Goal: Information Seeking & Learning: Learn about a topic

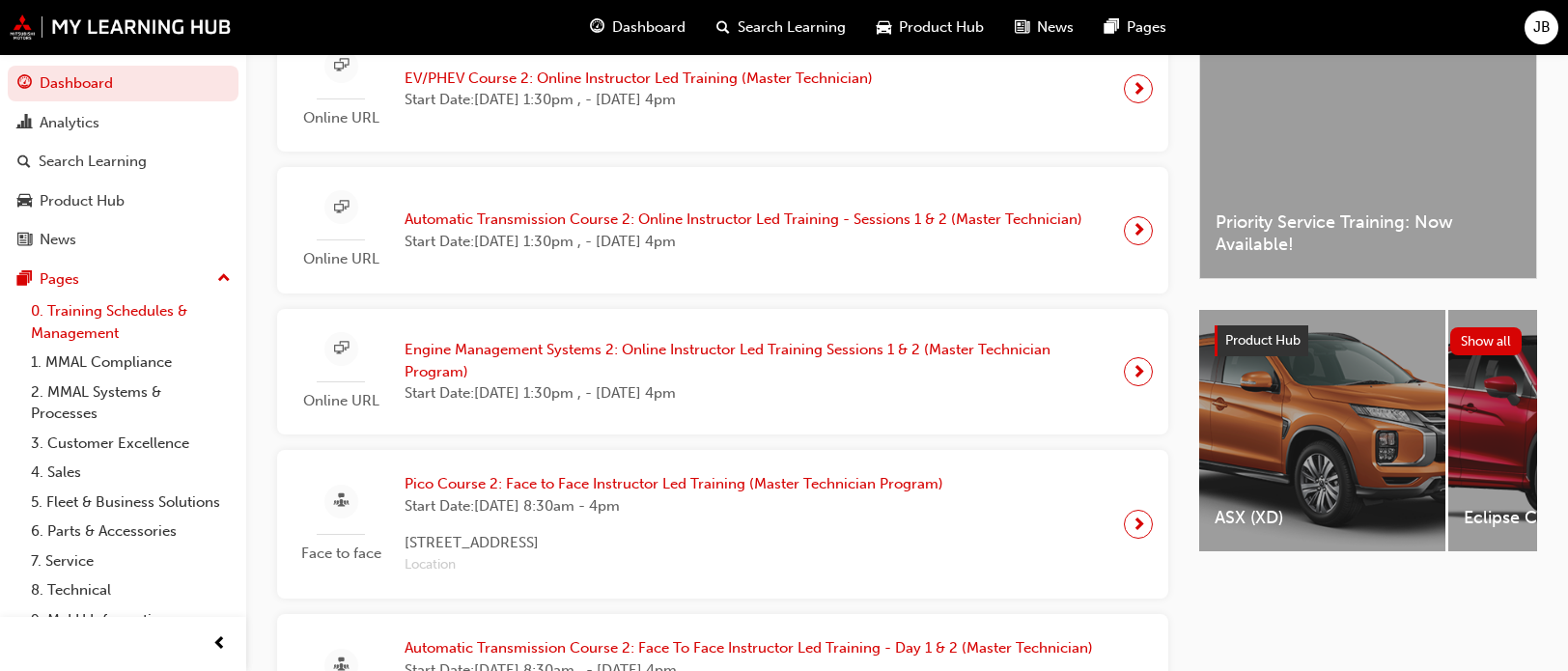
scroll to position [290, 0]
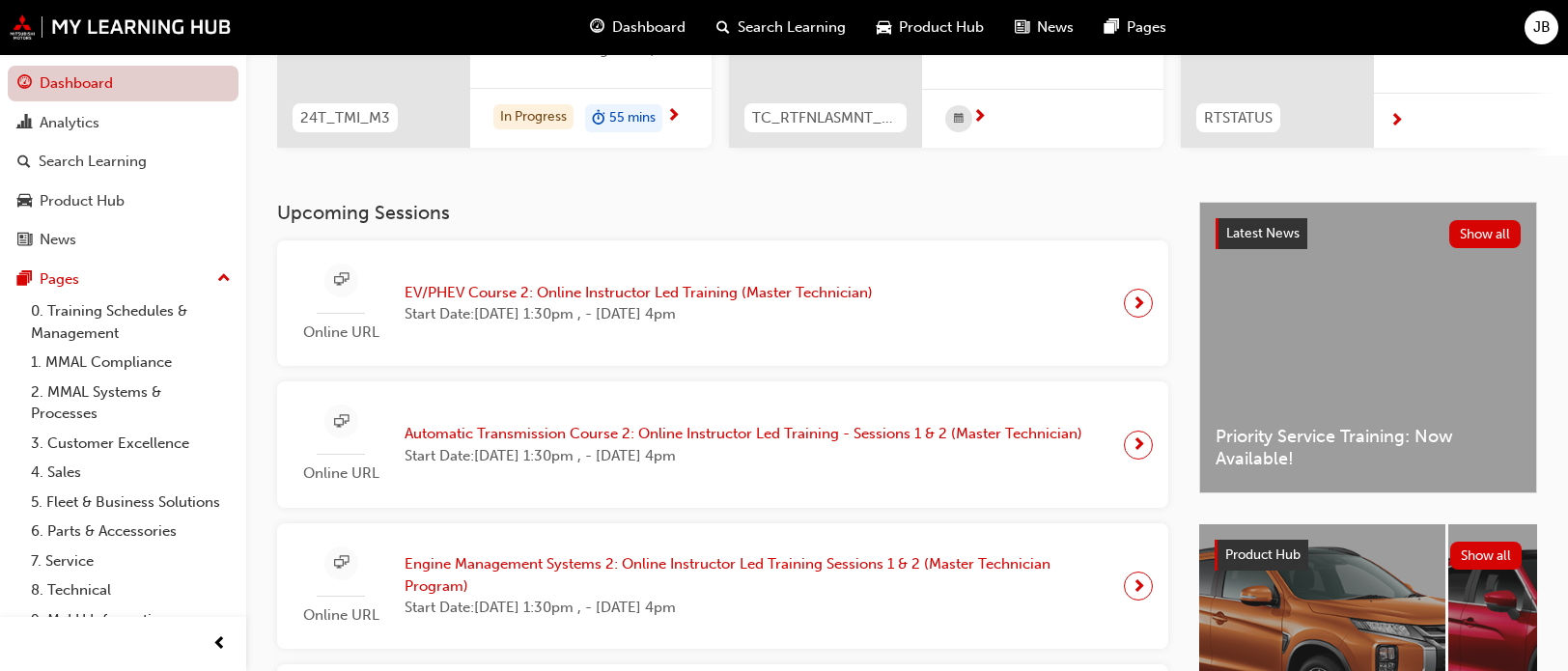
click at [137, 92] on link "Dashboard" at bounding box center [123, 83] width 231 height 36
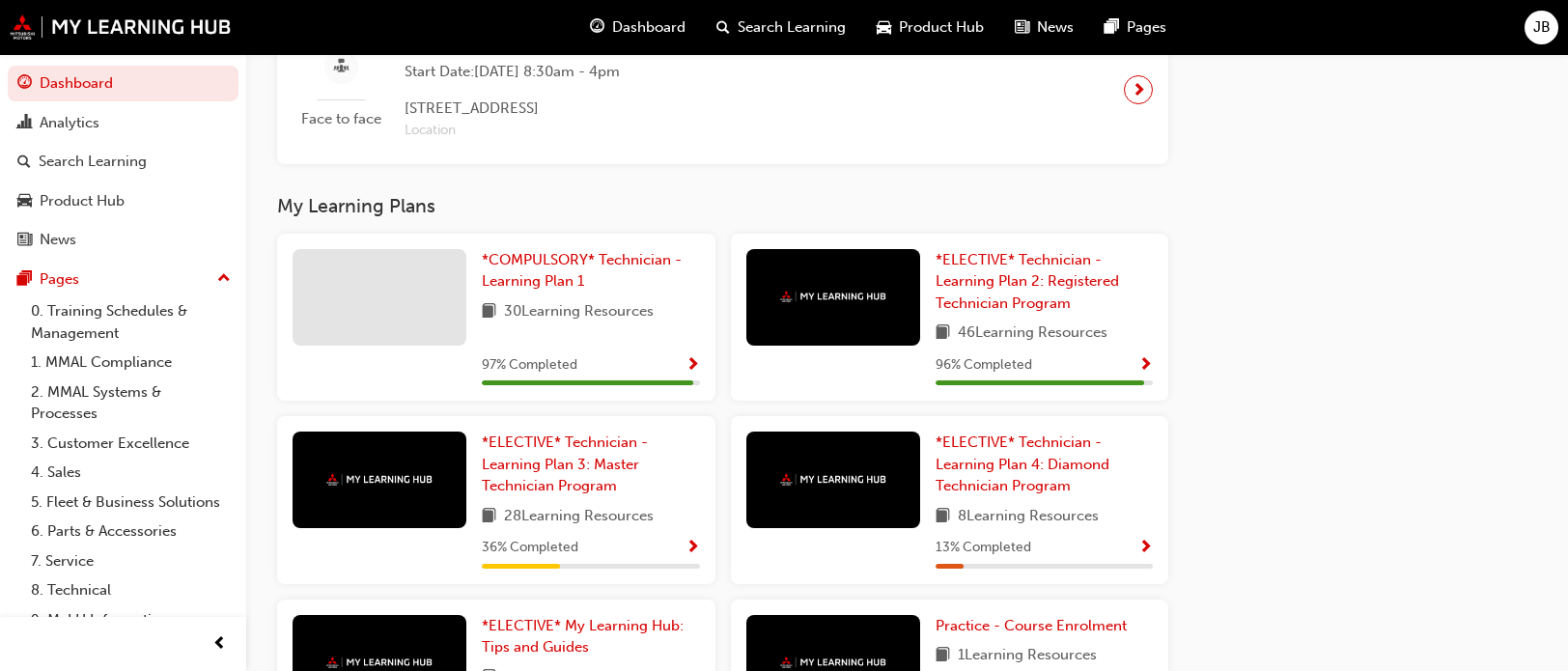
scroll to position [1448, 0]
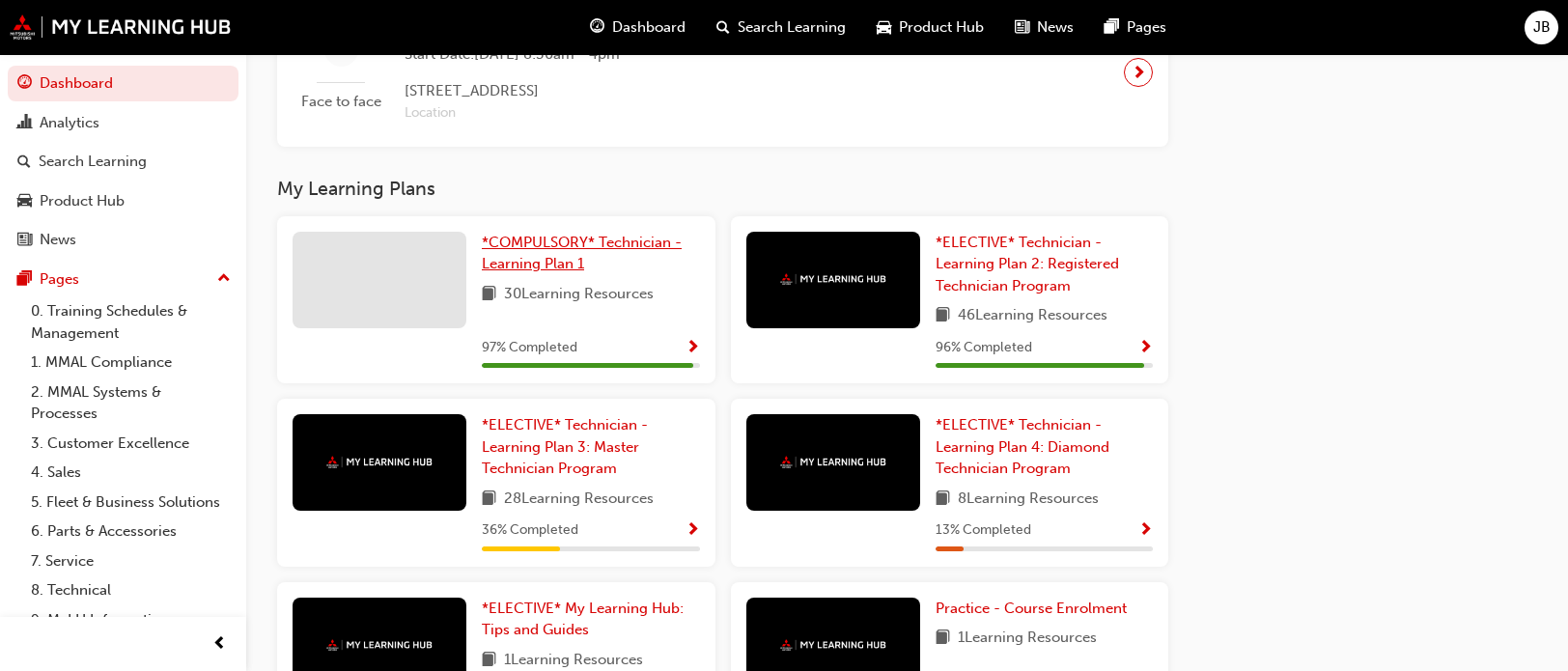
click at [594, 259] on link "*COMPULSORY* Technician - Learning Plan 1" at bounding box center [591, 254] width 218 height 44
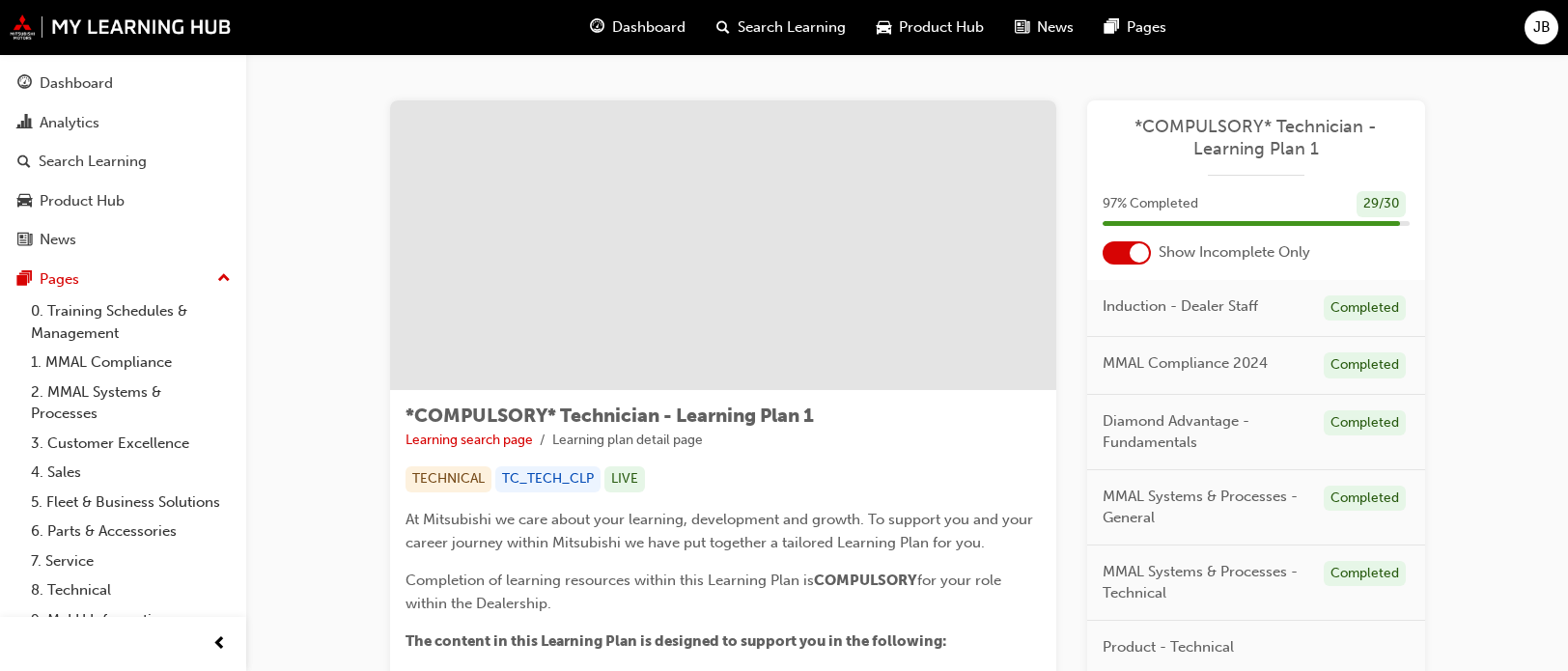
click at [1143, 257] on div at bounding box center [1139, 253] width 20 height 20
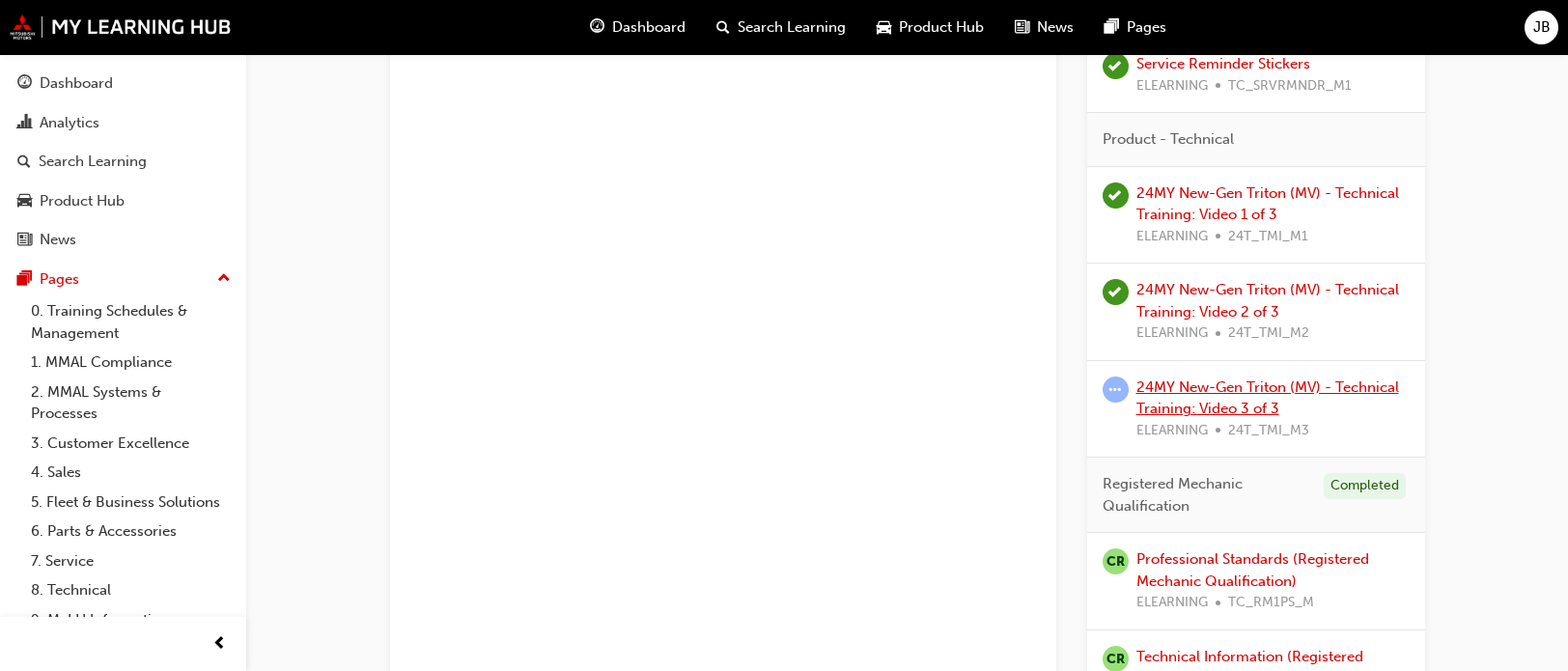
scroll to position [1159, 0]
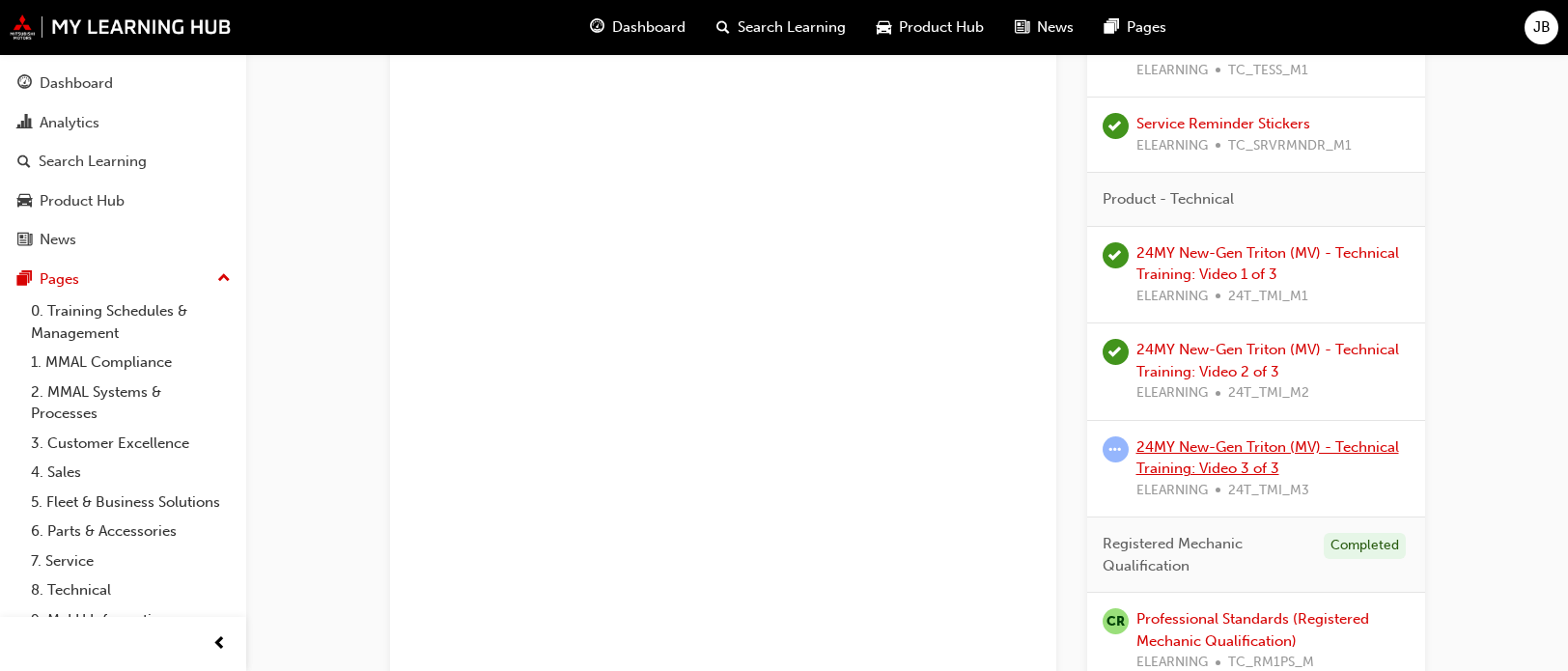
click at [1268, 443] on link "24MY New-Gen Triton (MV) - Technical Training: Video 3 of 3" at bounding box center [1267, 457] width 262 height 40
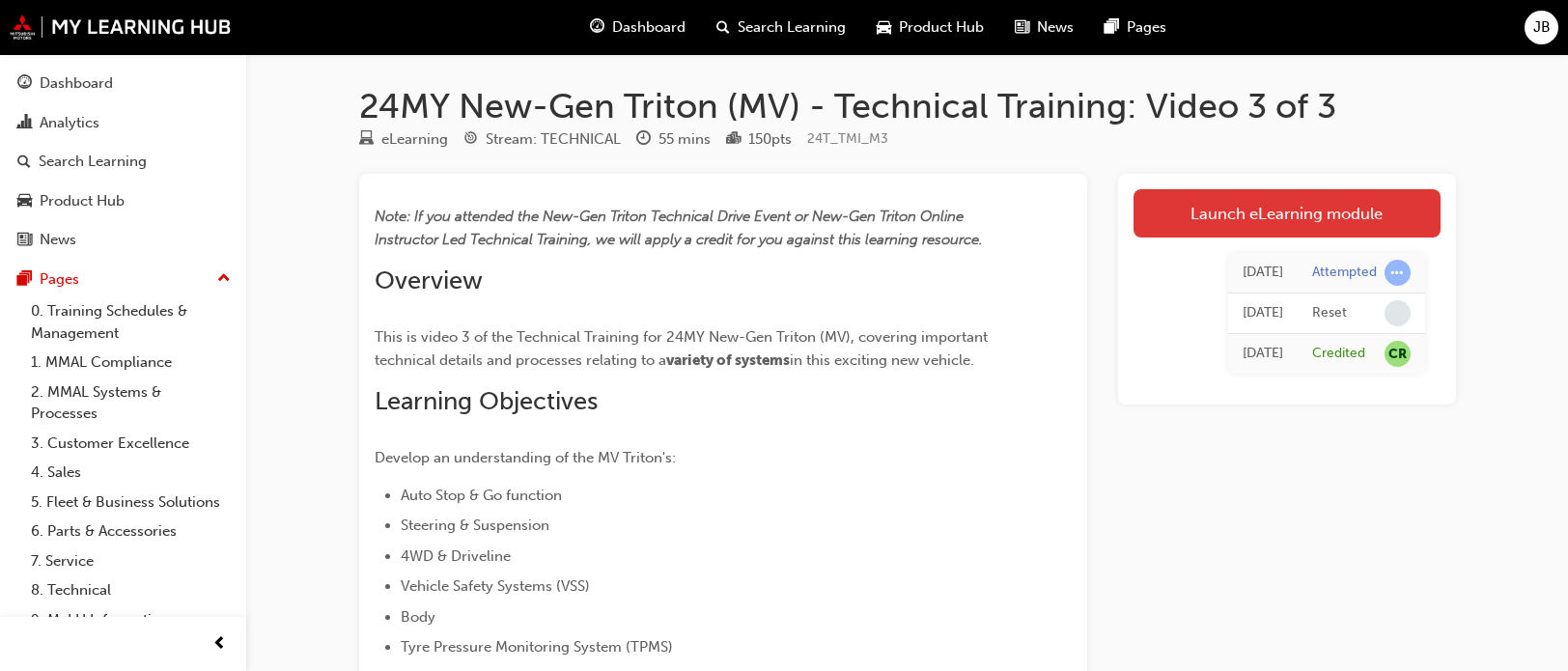
click at [1280, 211] on link "Launch eLearning module" at bounding box center [1286, 214] width 307 height 49
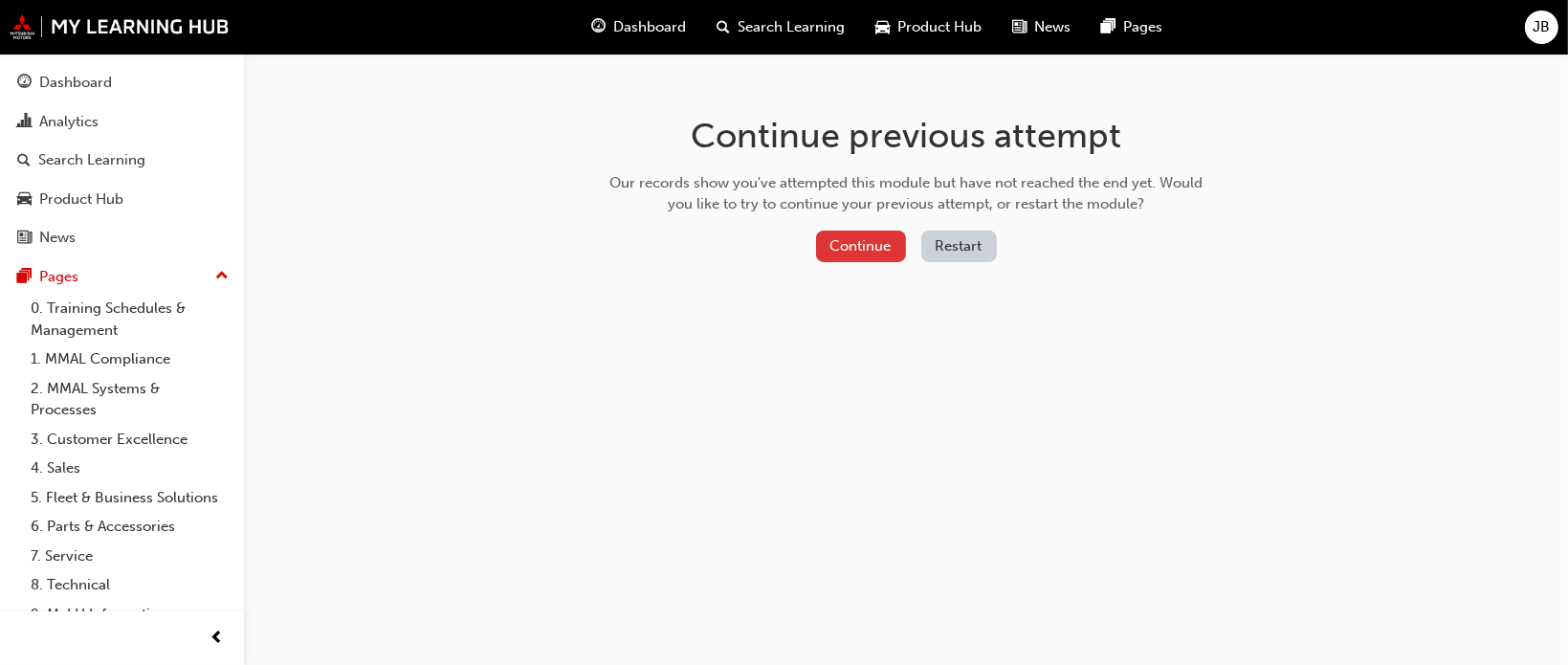
click at [859, 239] on button "Continue" at bounding box center [860, 246] width 90 height 32
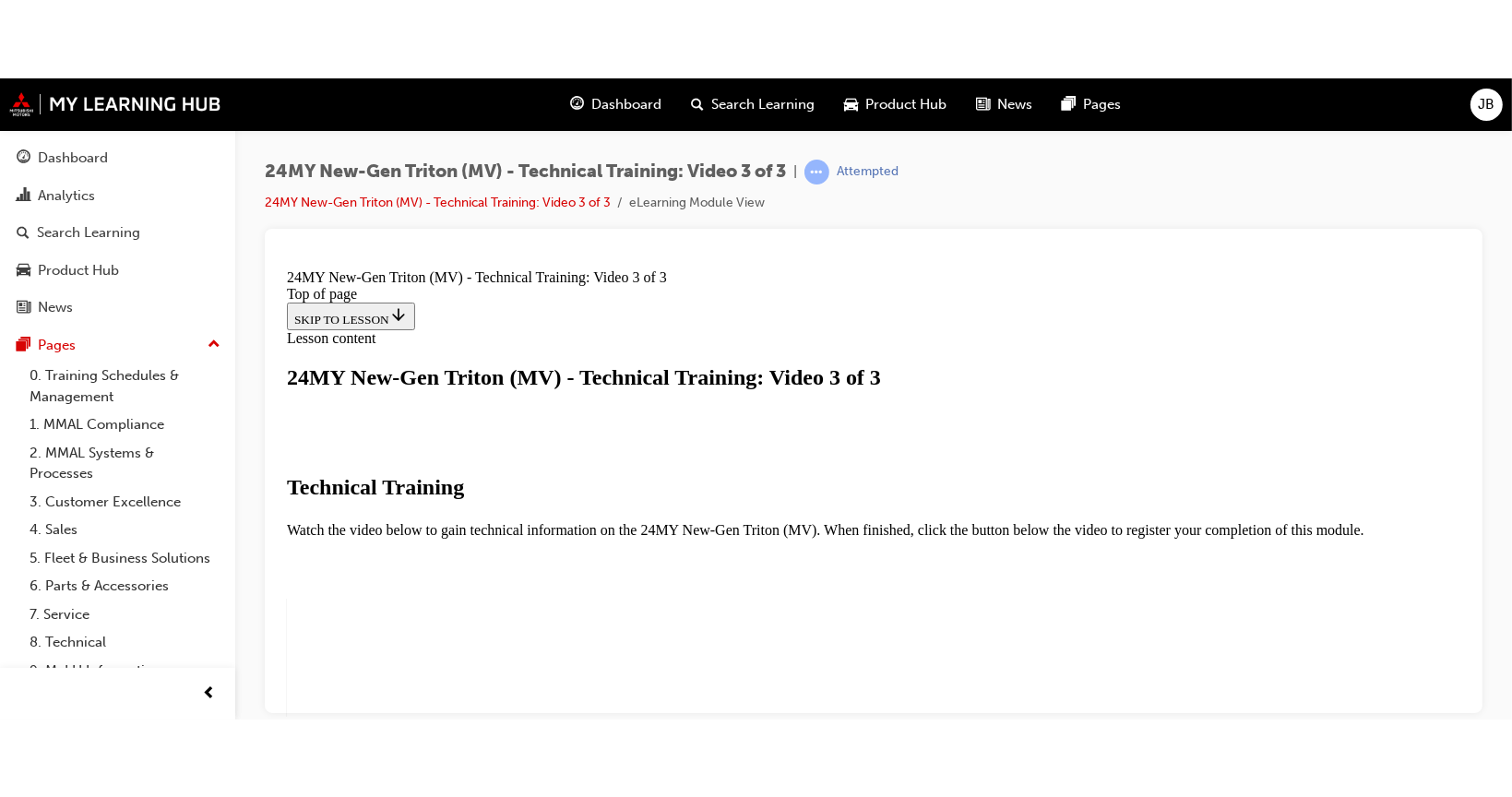
scroll to position [420, 0]
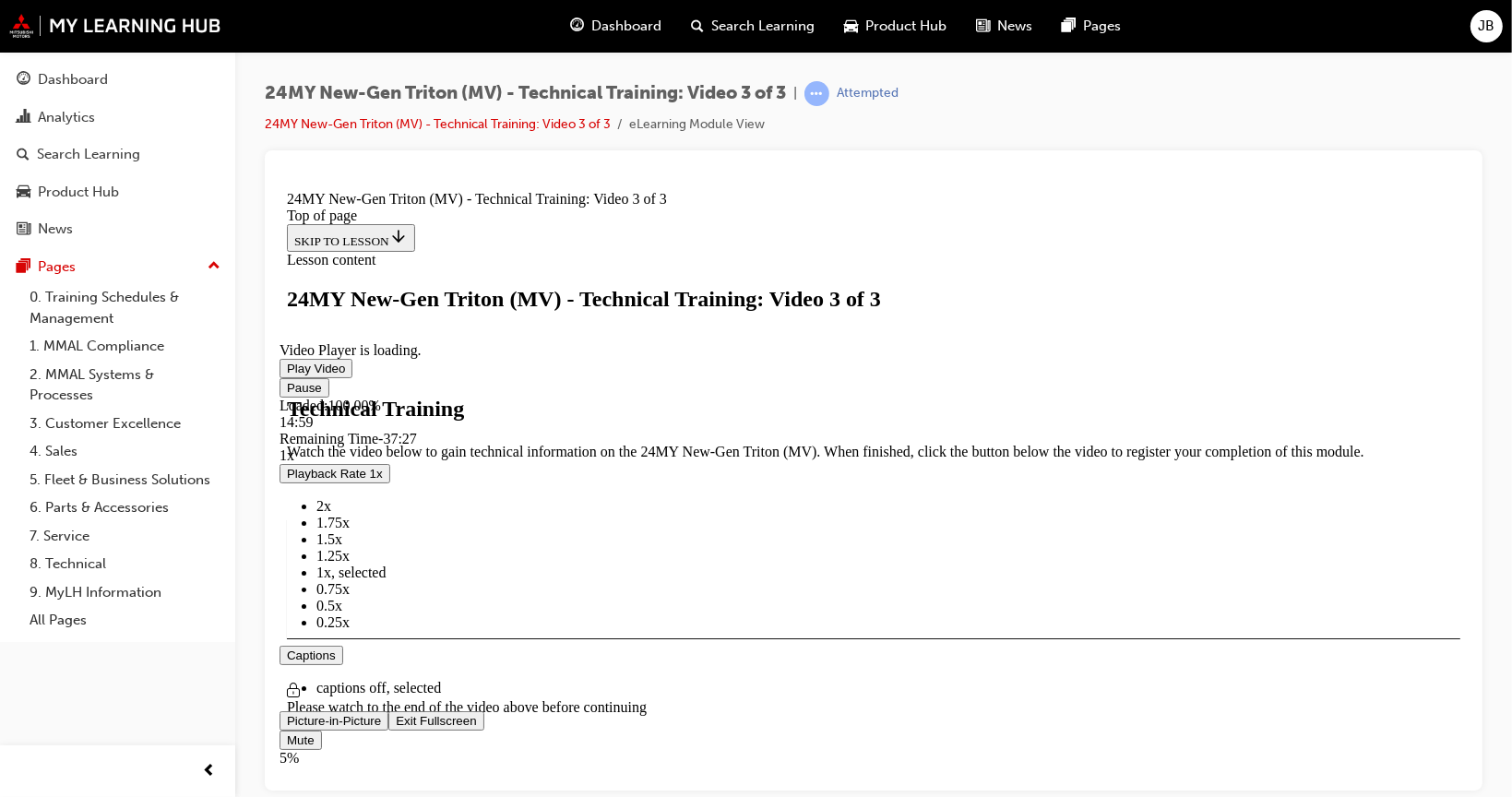
click at [555, 322] on video "Video player" at bounding box center [416, 252] width 277 height 139
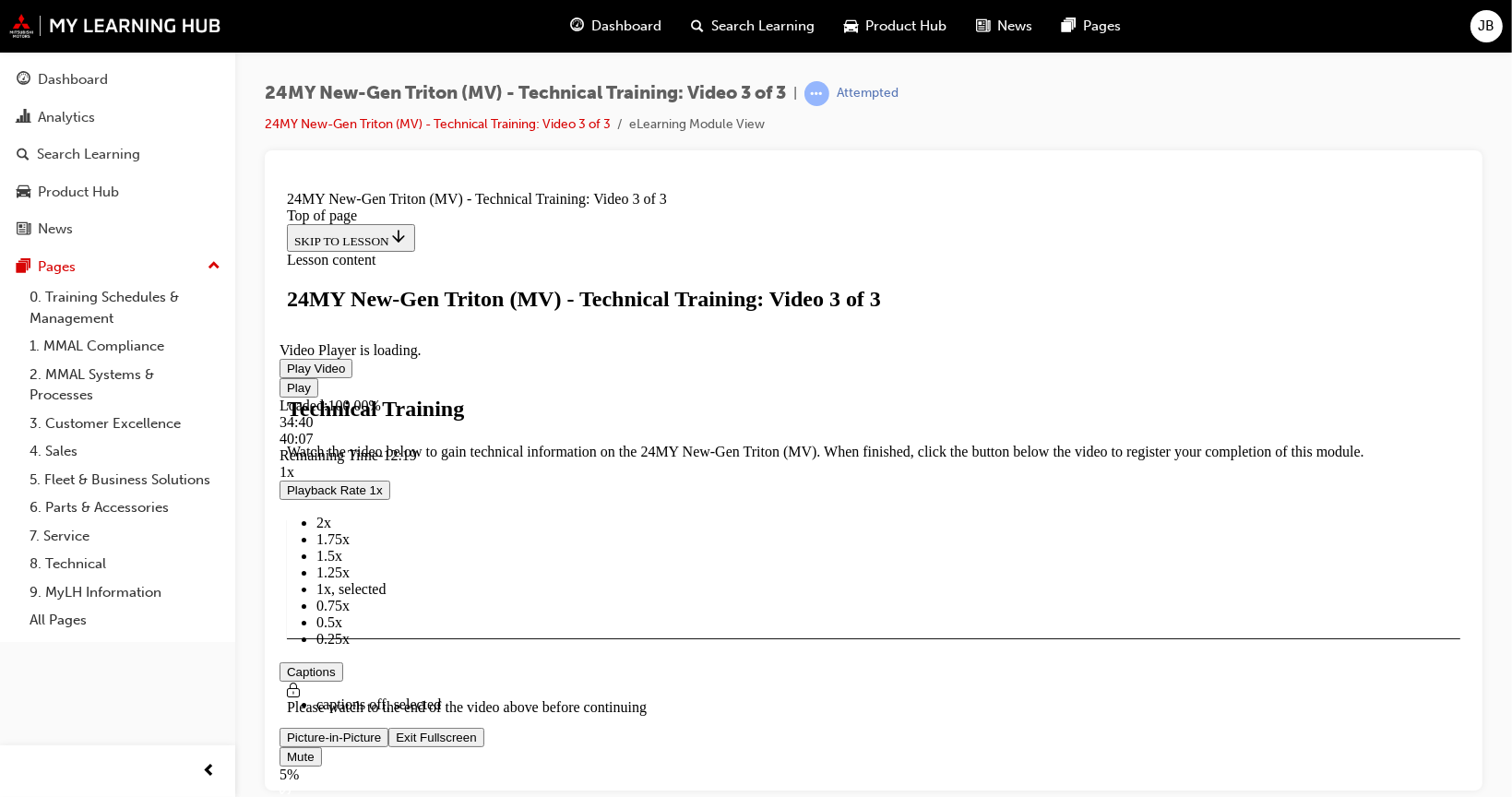
click at [555, 322] on video "Video player" at bounding box center [416, 252] width 277 height 139
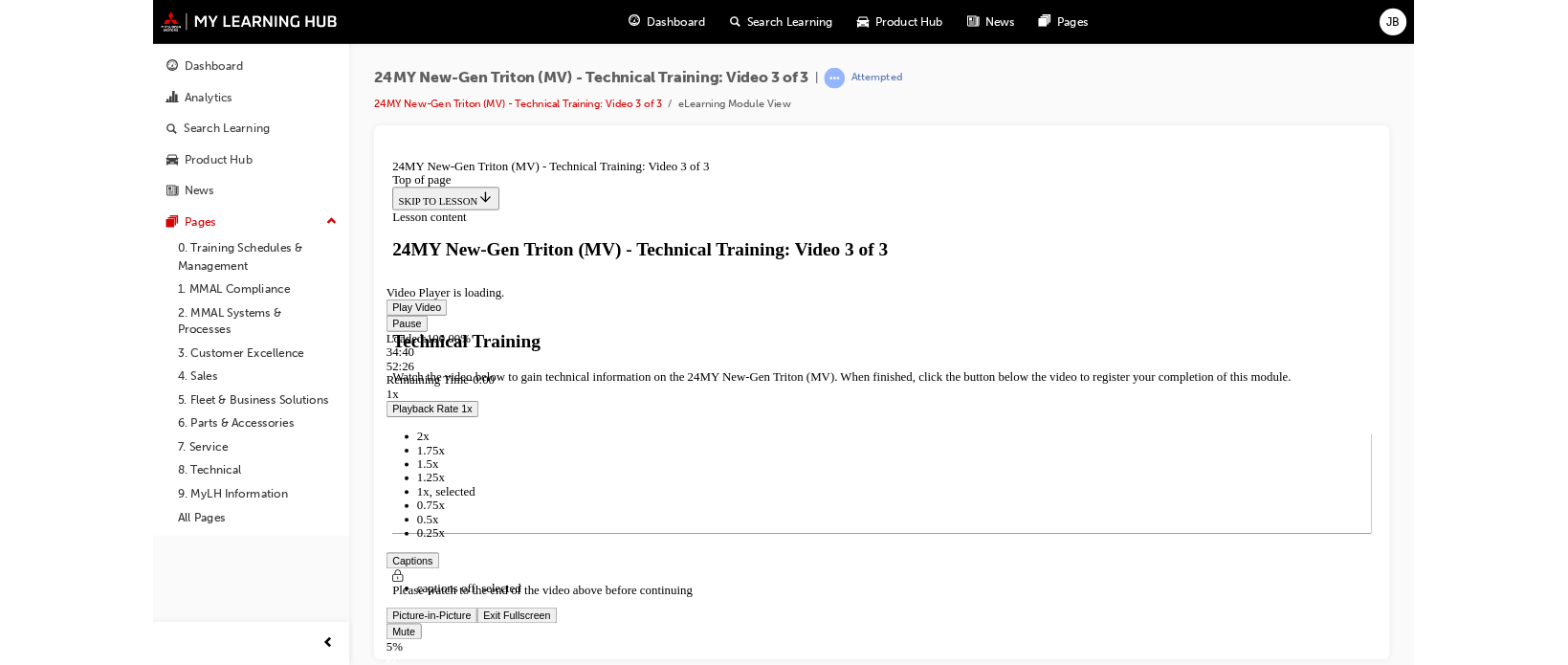
scroll to position [332, 0]
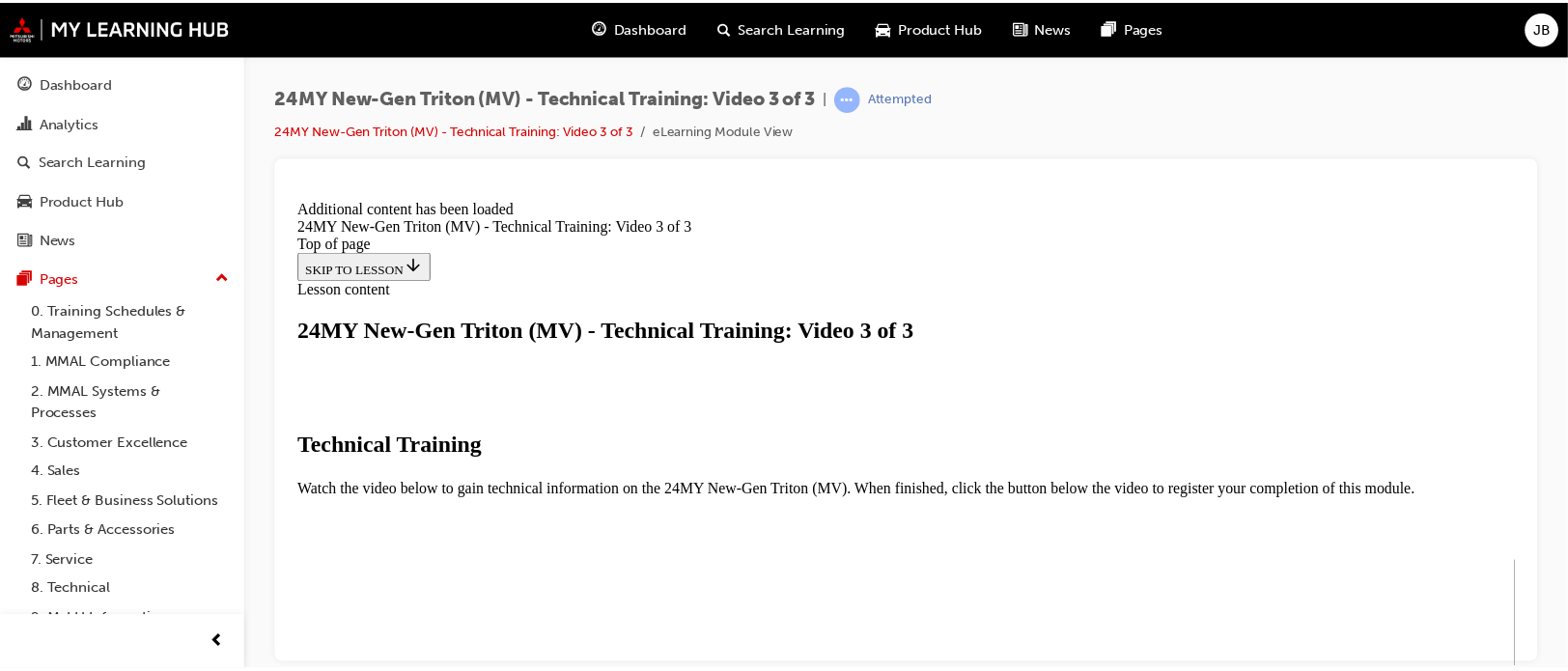
scroll to position [852, 0]
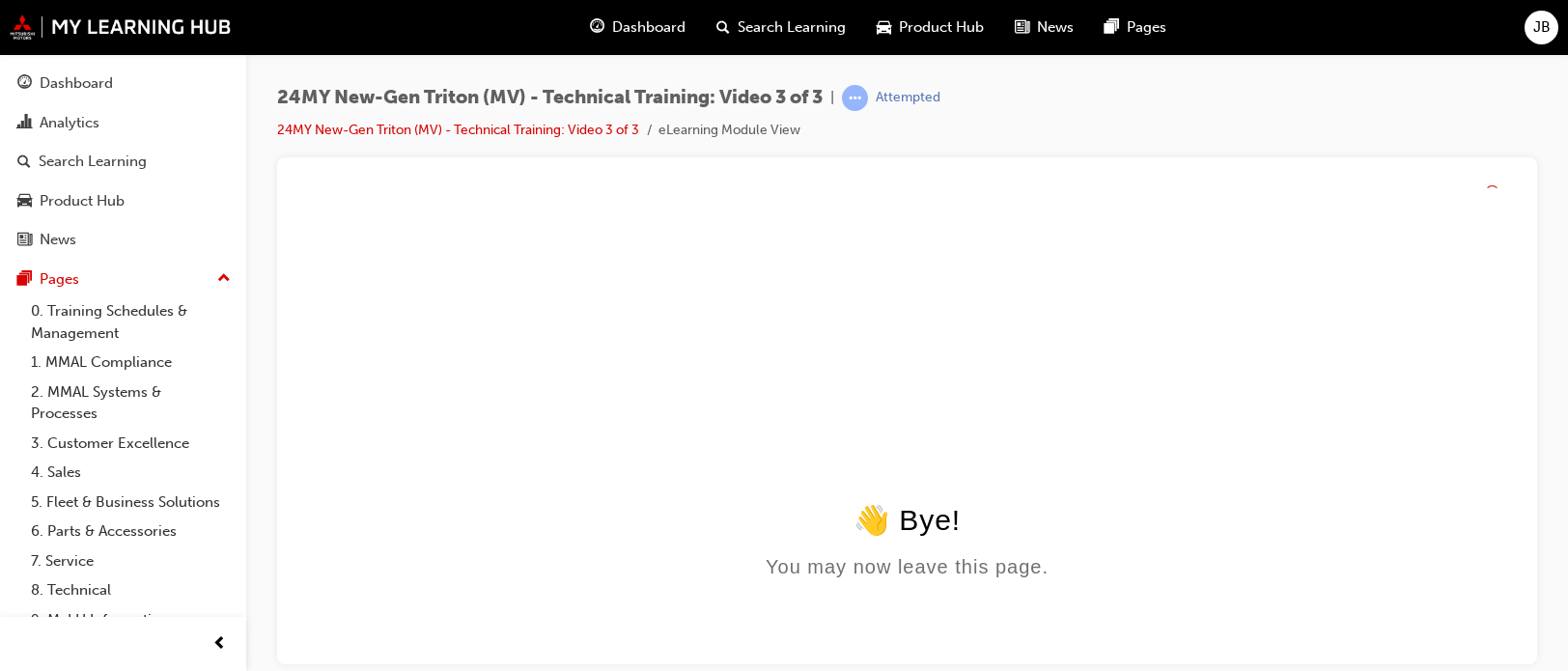
scroll to position [0, 0]
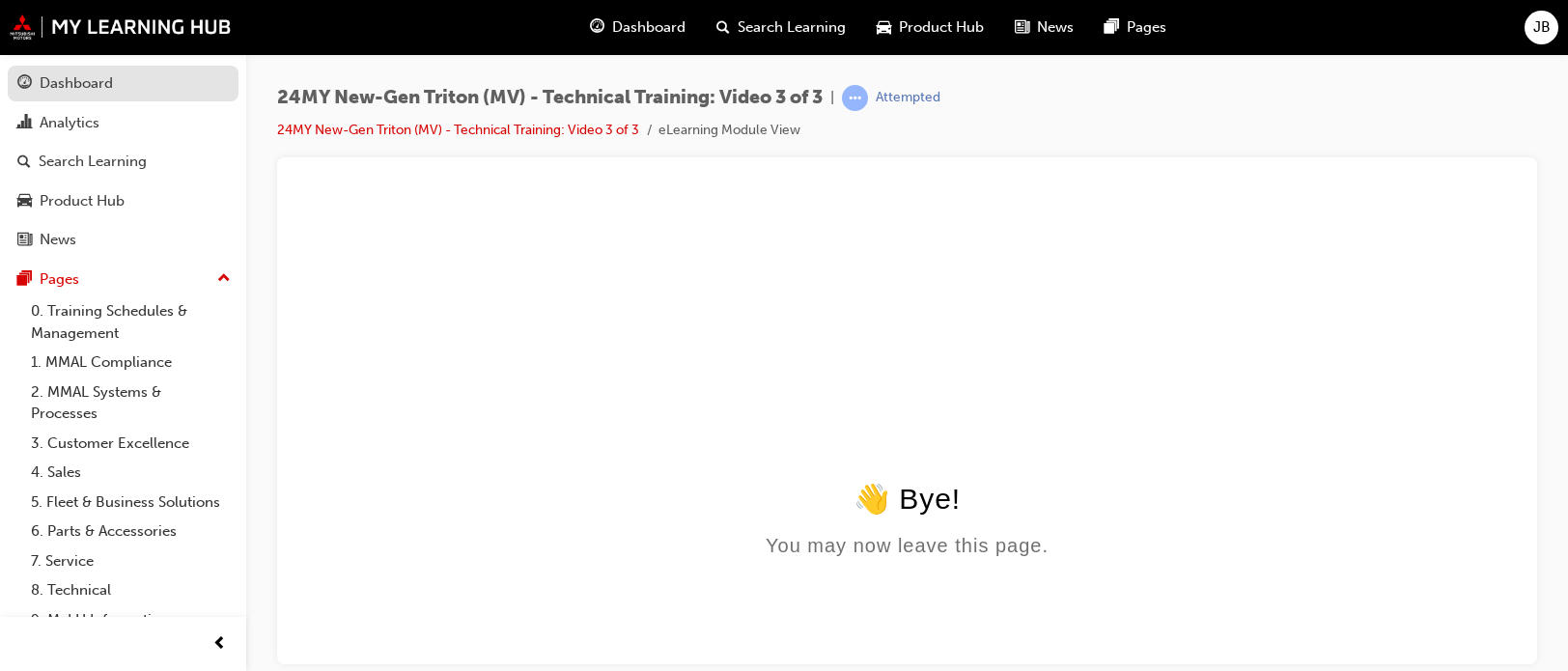
click at [90, 80] on div "Dashboard" at bounding box center [76, 83] width 73 height 22
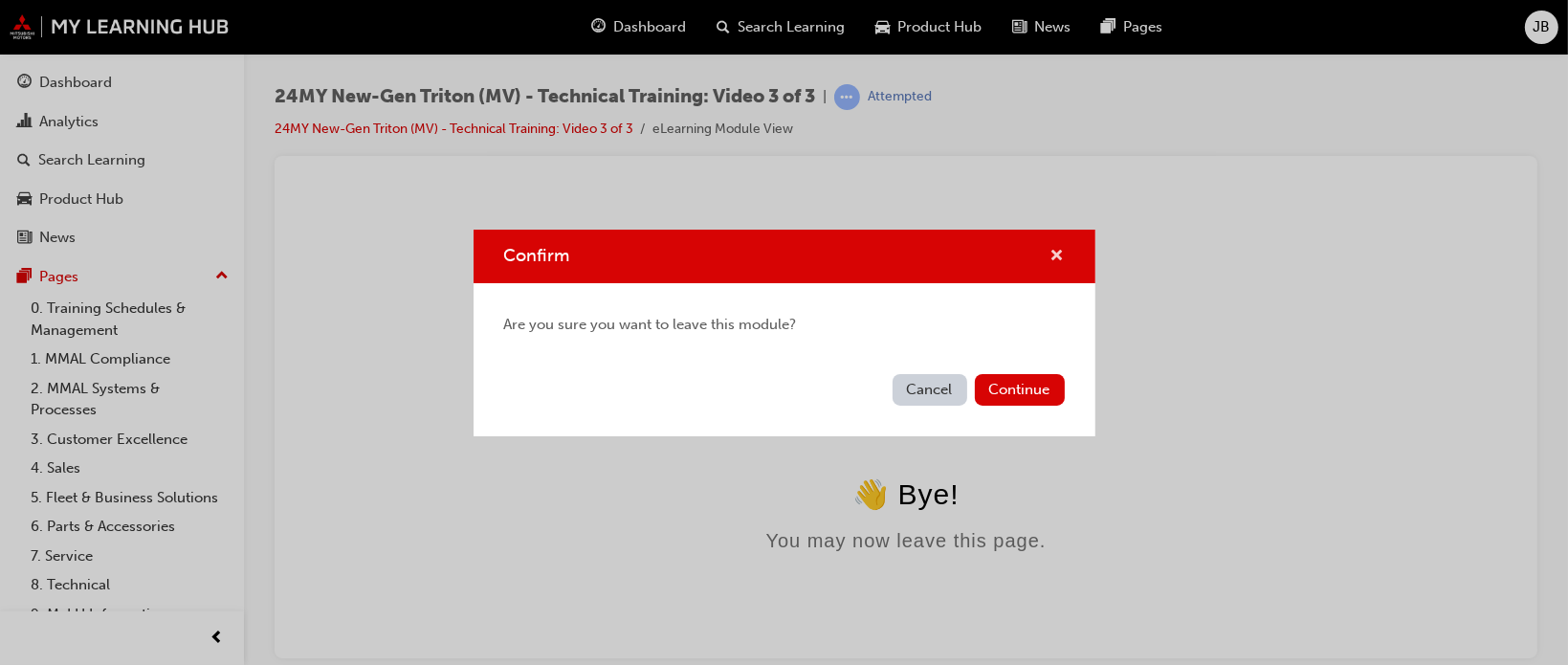
click at [1061, 249] on span "cross-icon" at bounding box center [1057, 257] width 14 height 17
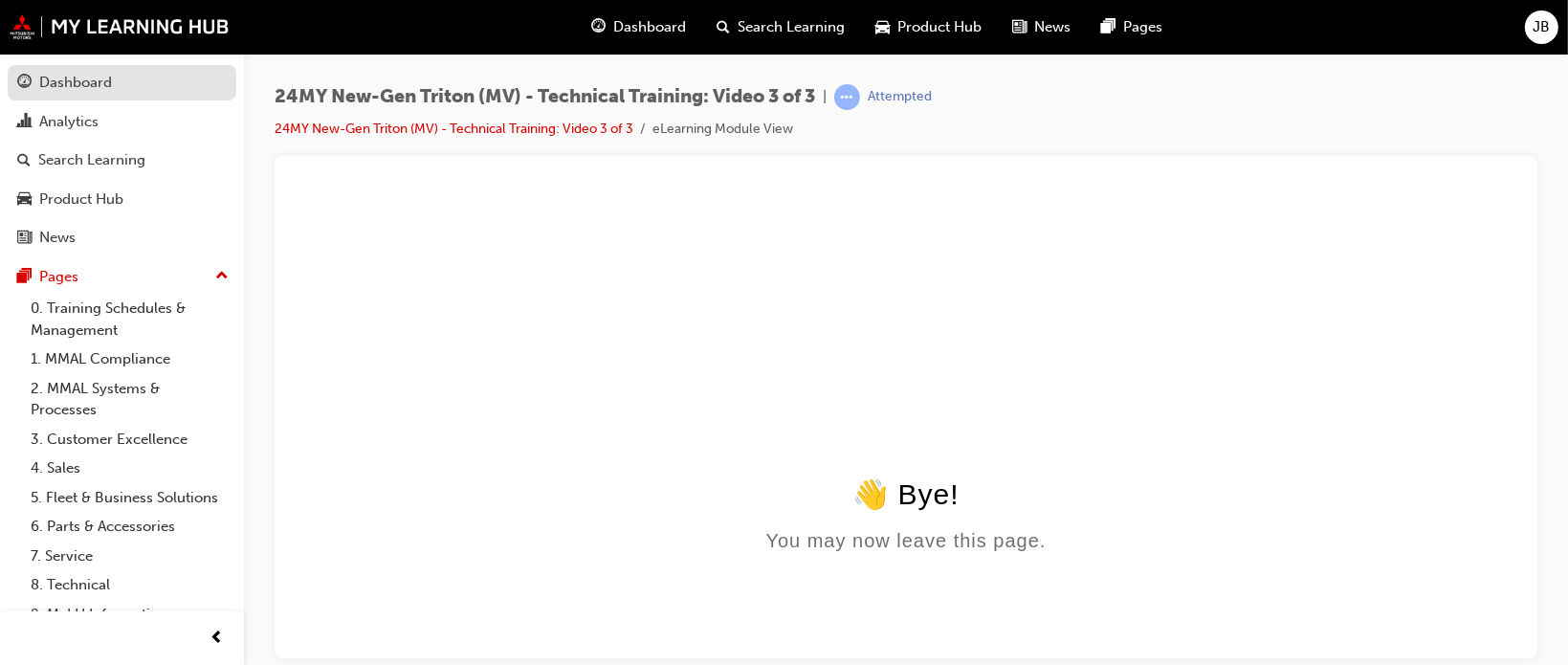
click at [161, 95] on body "Your version of Internet Explorer is outdated and not supported. Please upgrade…" at bounding box center [784, 332] width 1568 height 665
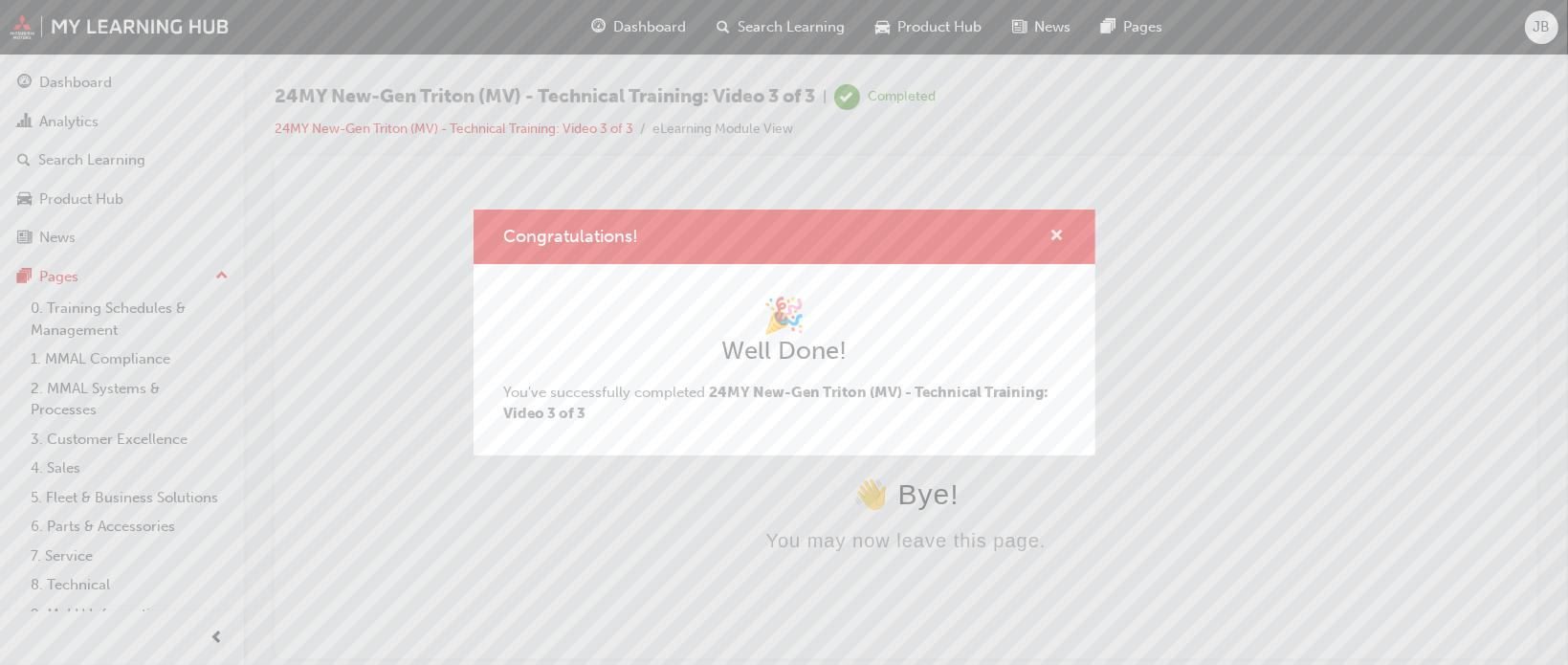
click at [1060, 229] on span "cross-icon" at bounding box center [1057, 238] width 14 height 17
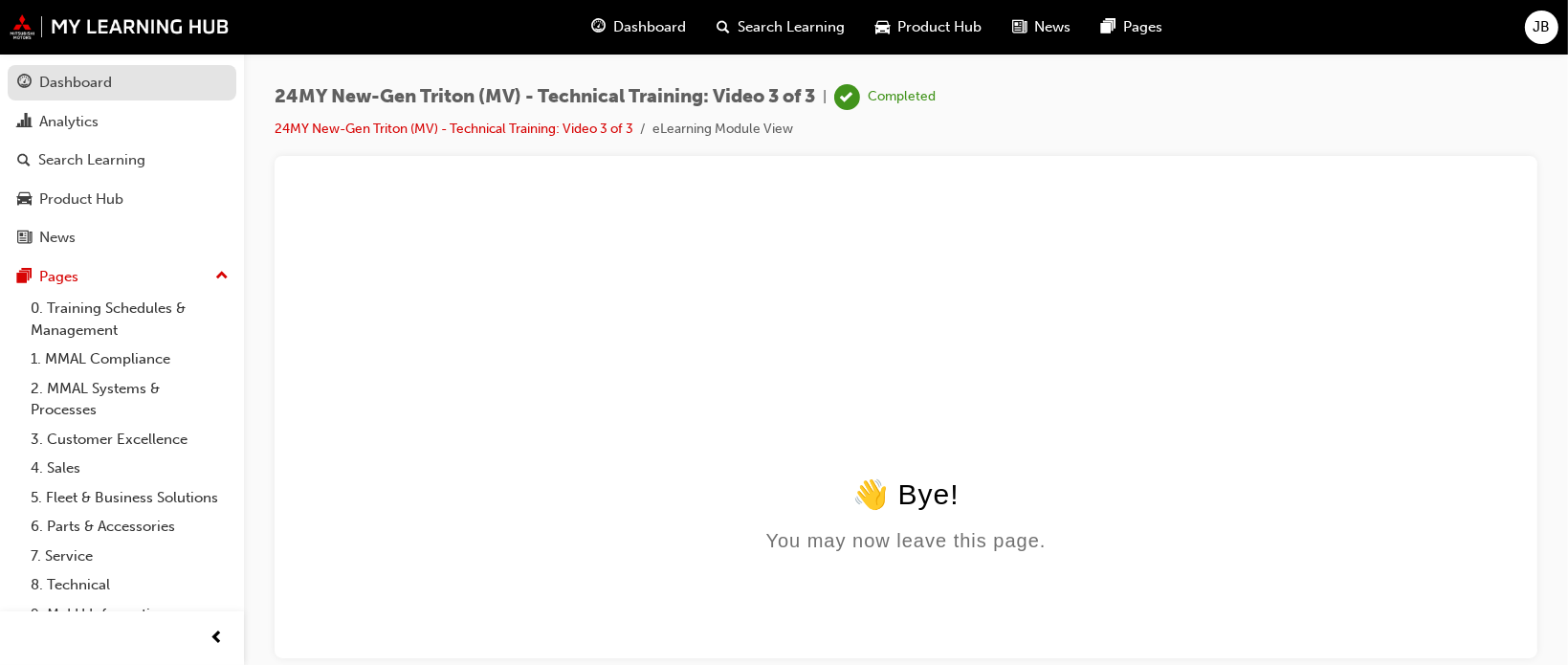
click at [106, 91] on div "Dashboard" at bounding box center [75, 82] width 72 height 22
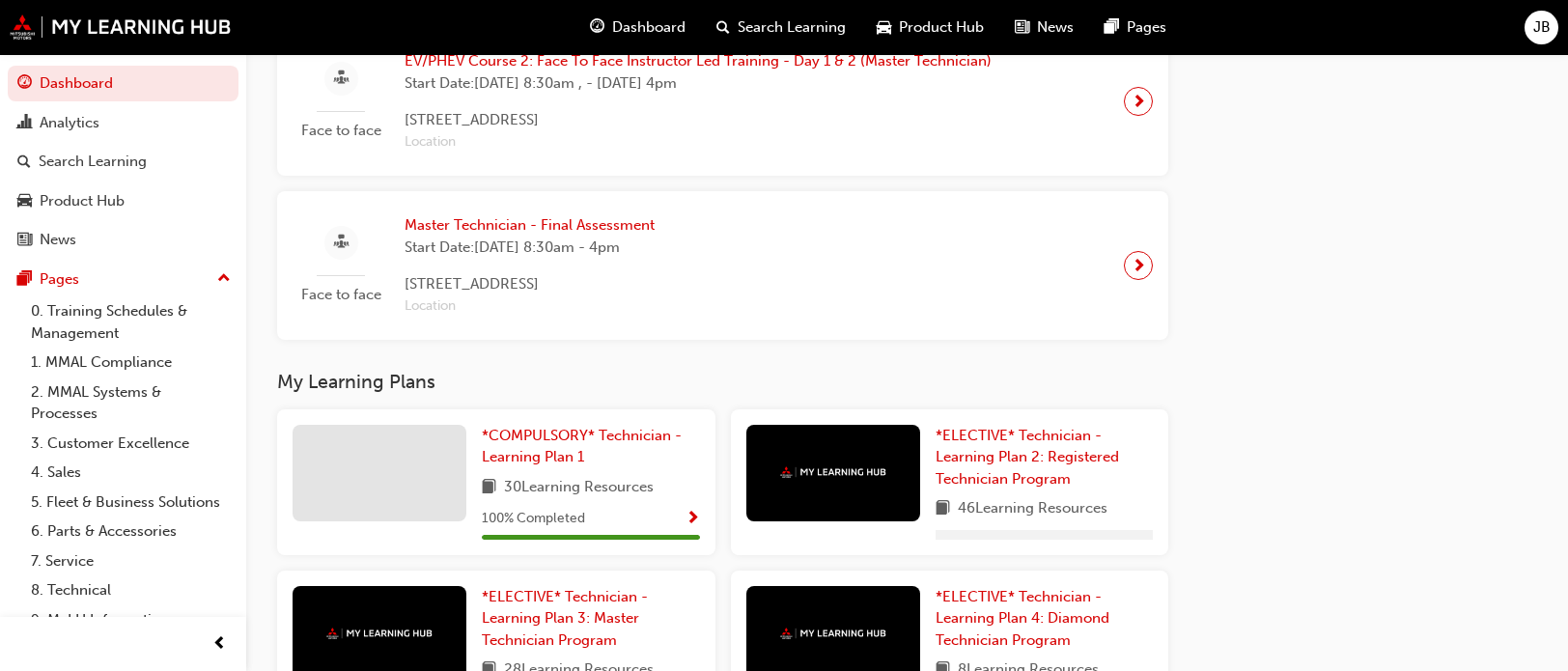
scroll to position [1448, 0]
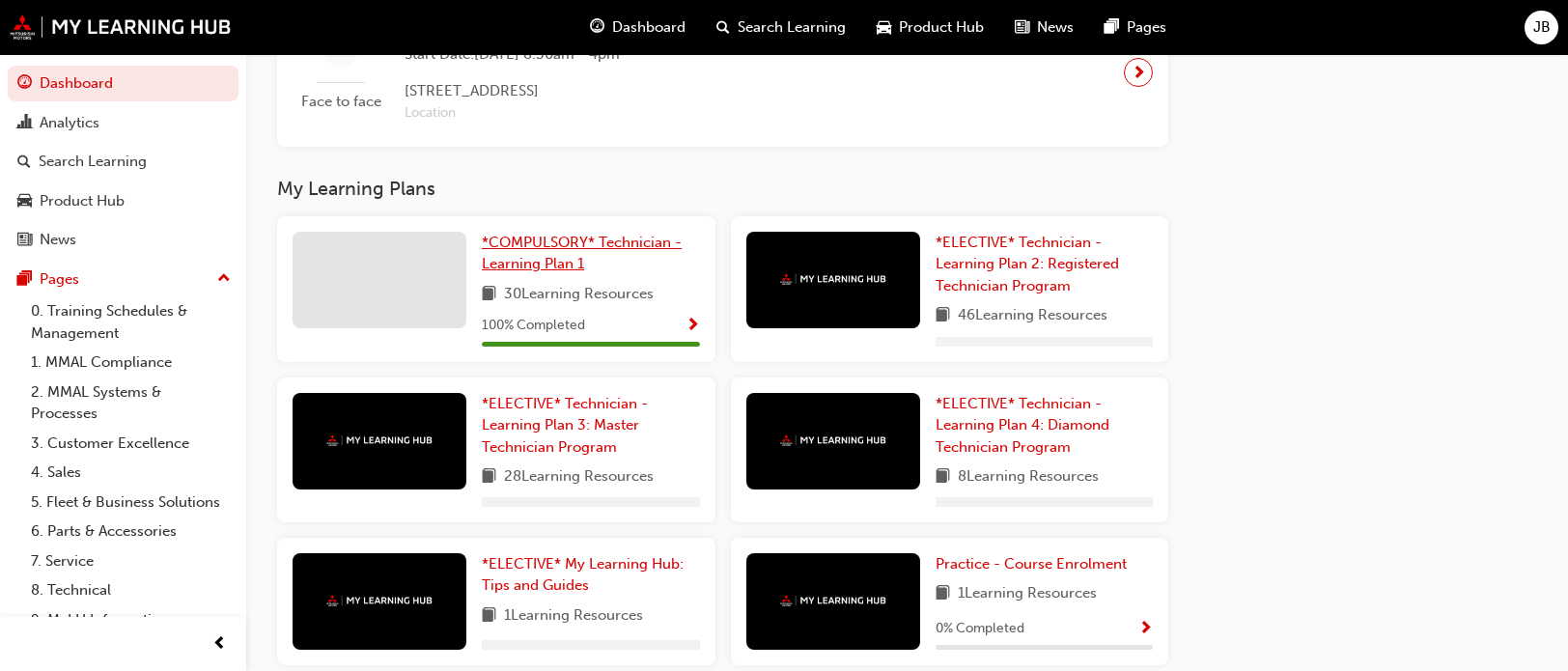
click at [566, 262] on span "*COMPULSORY* Technician - Learning Plan 1" at bounding box center [581, 254] width 200 height 40
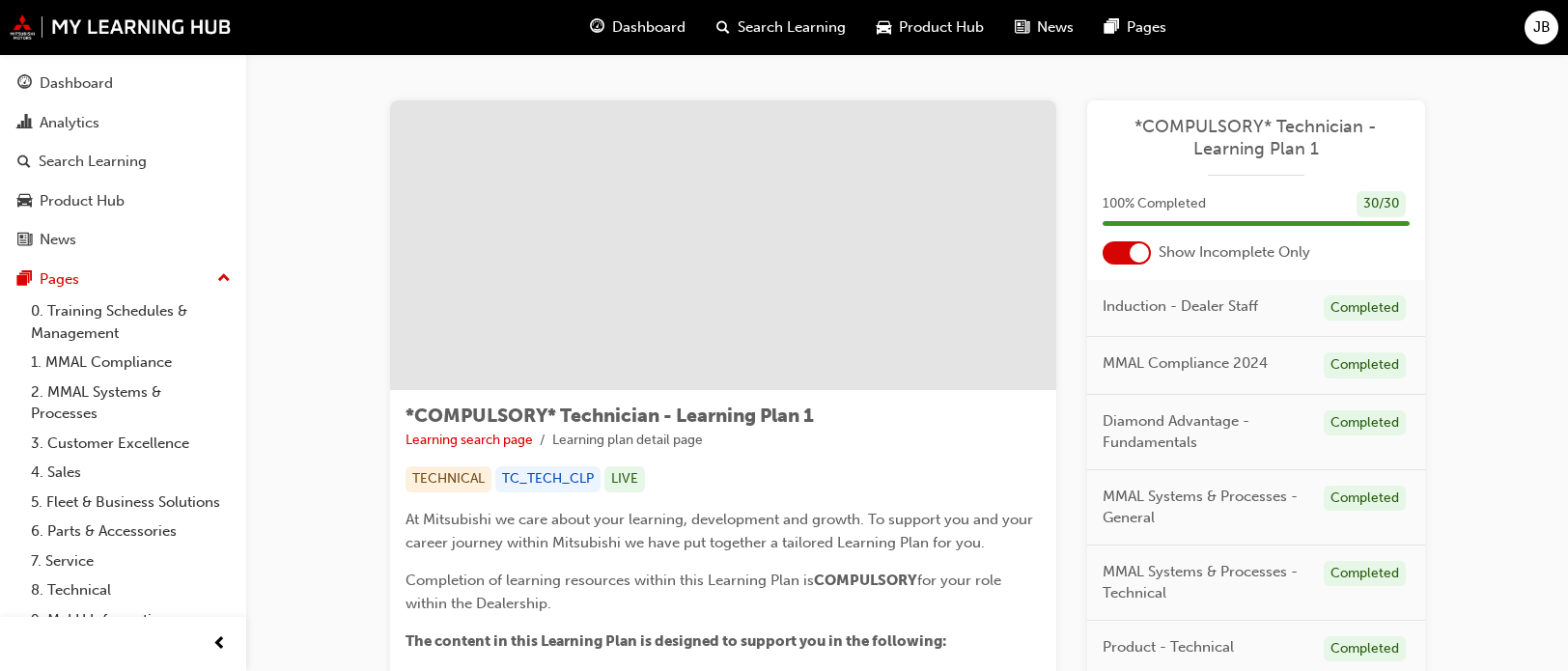
scroll to position [97, 0]
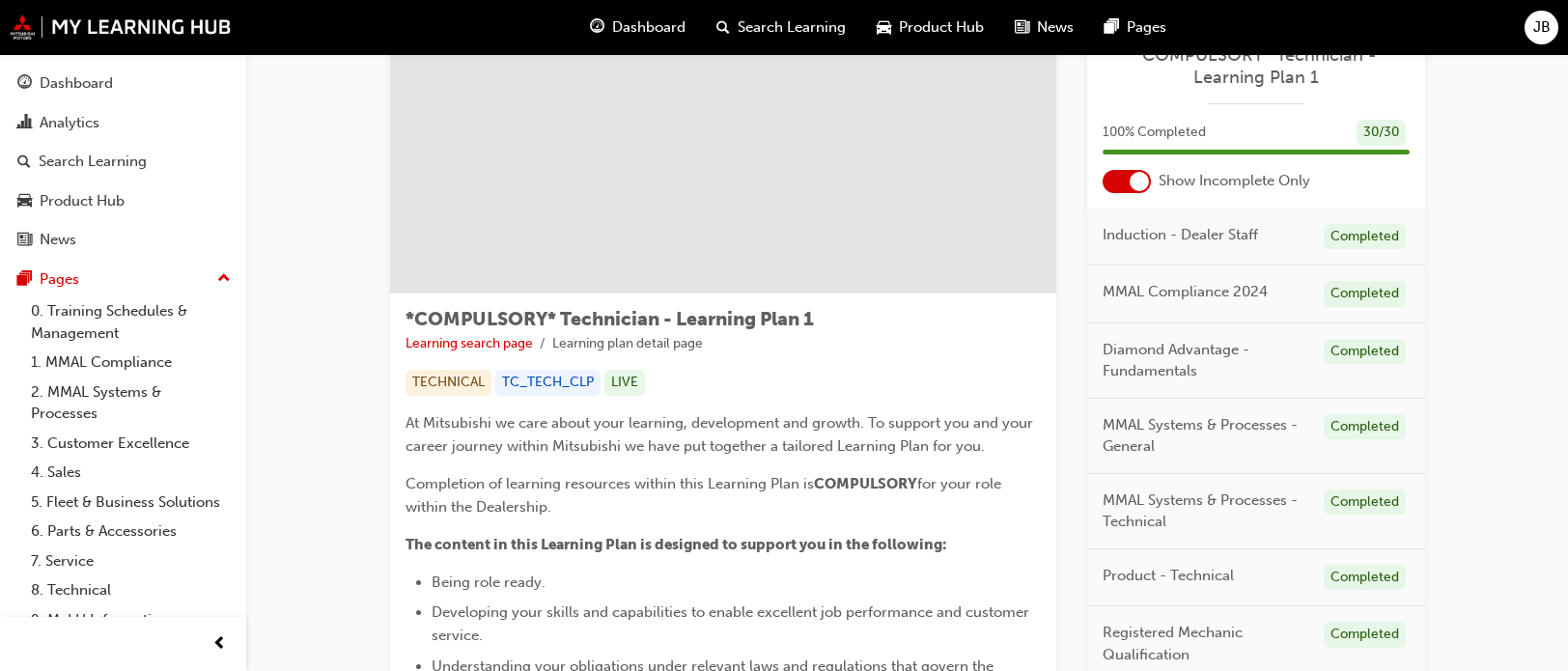
click at [1134, 174] on div at bounding box center [1139, 181] width 20 height 20
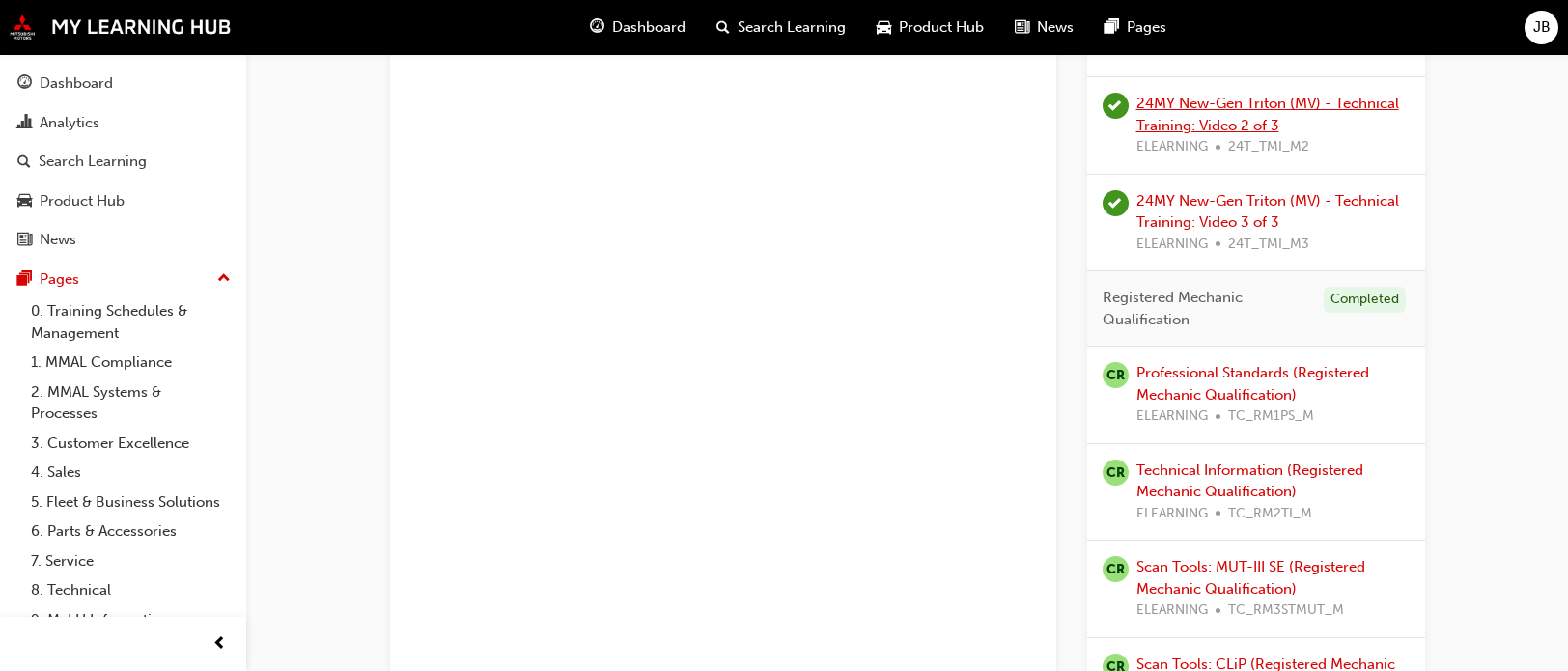
scroll to position [1448, 0]
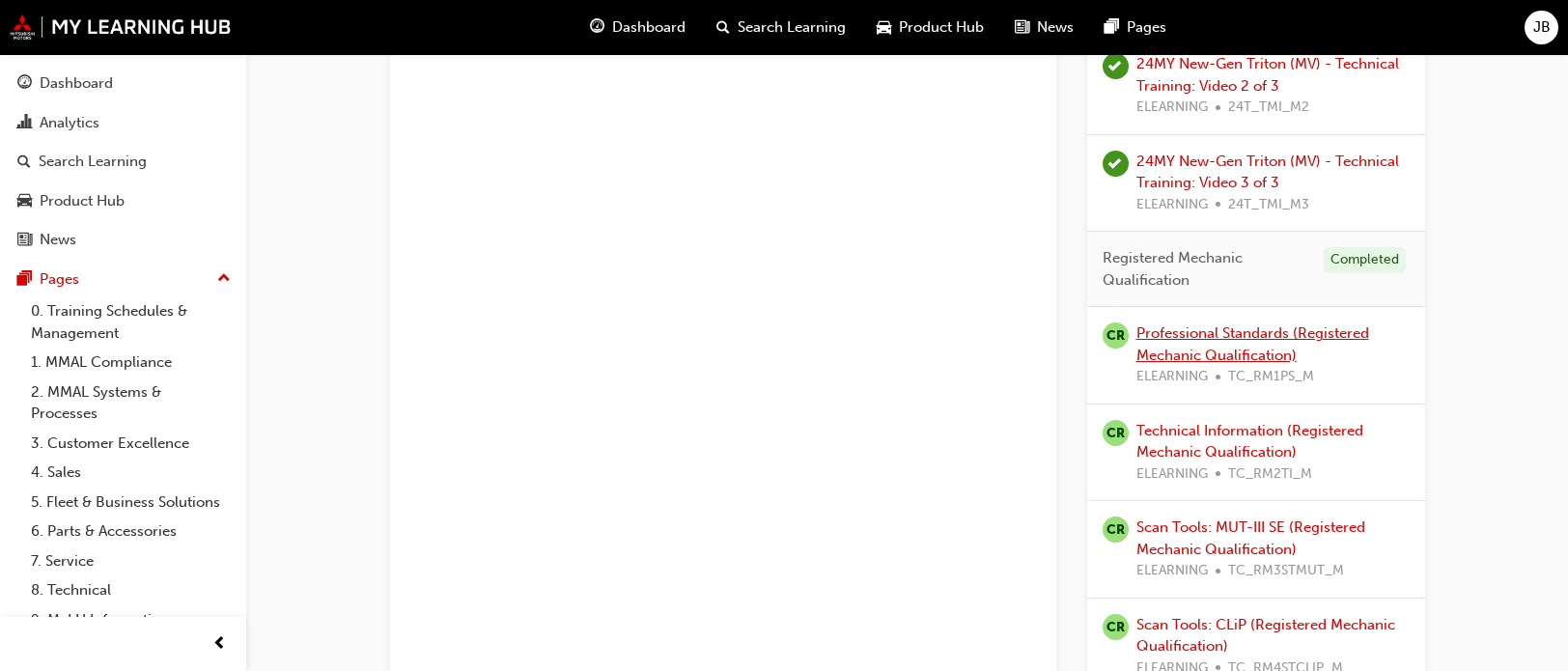
click at [1279, 337] on link "Professional Standards (Registered Mechanic Qualification)" at bounding box center [1252, 344] width 233 height 40
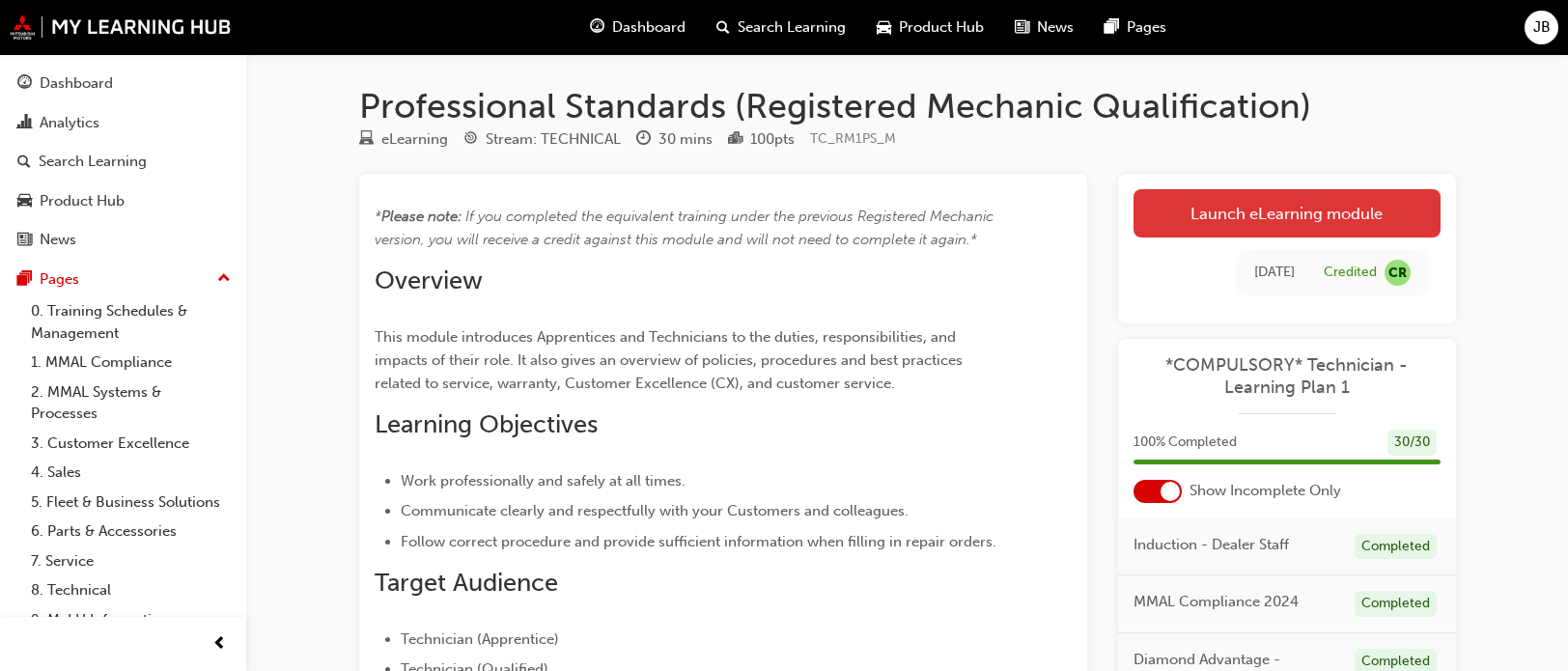
click at [1303, 219] on link "Launch eLearning module" at bounding box center [1286, 214] width 307 height 49
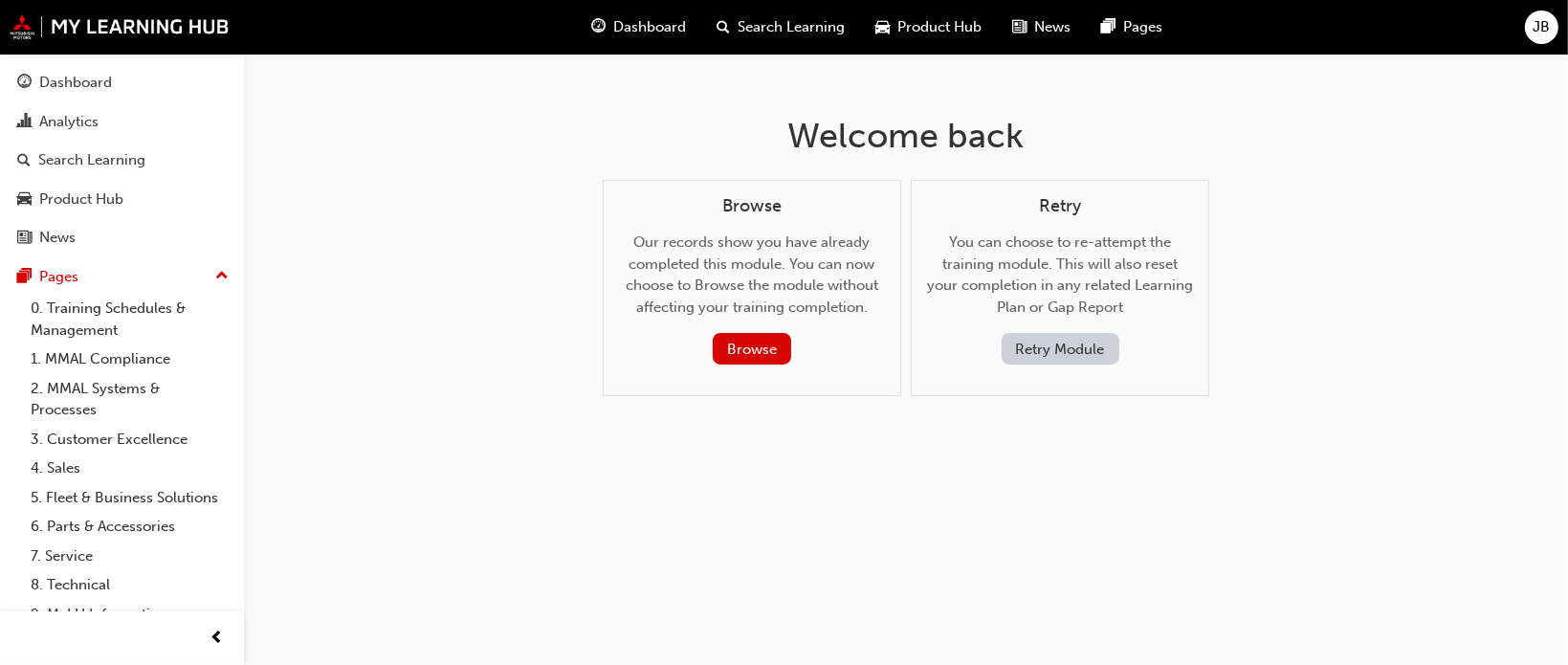
click at [1086, 349] on button "Retry Module" at bounding box center [1061, 349] width 118 height 32
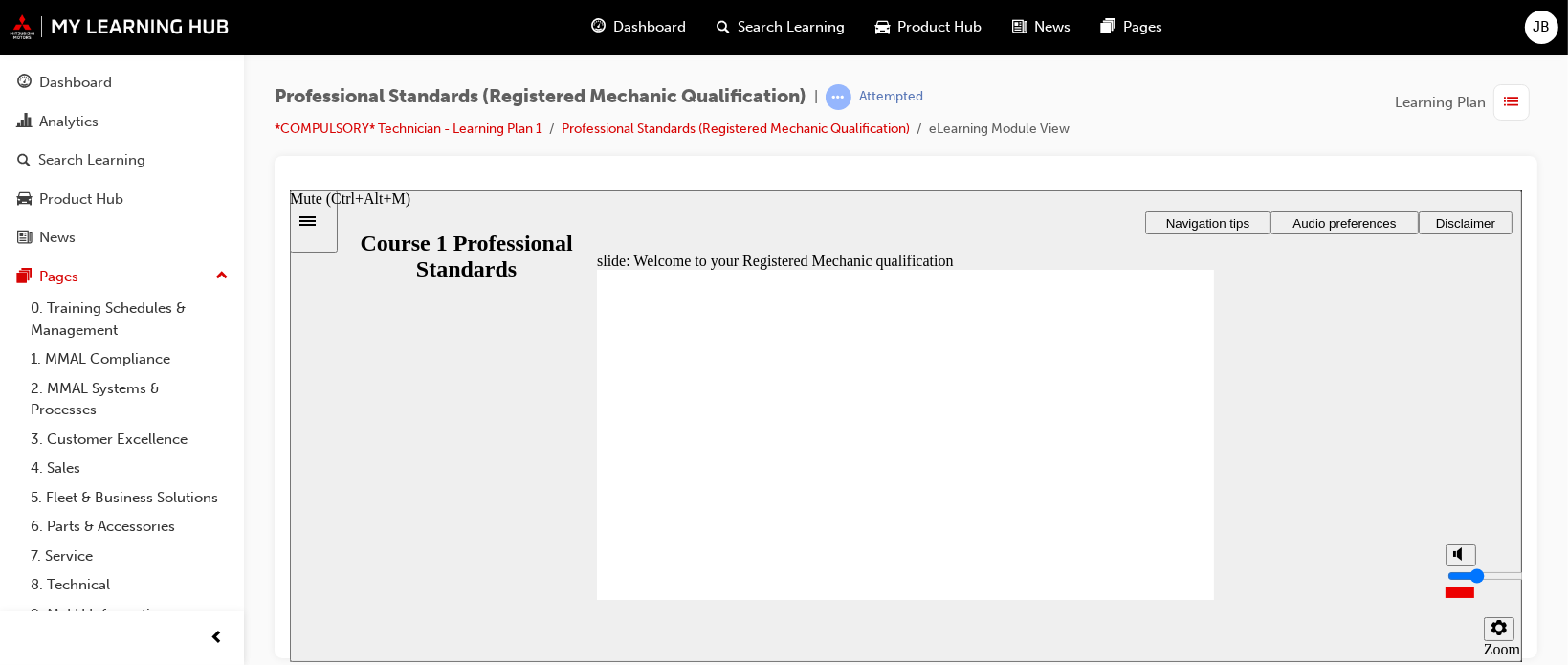
click at [1471, 583] on input "volume" at bounding box center [1508, 575] width 124 height 15
click at [1419, 583] on input "volume" at bounding box center [1466, 575] width 124 height 15
type input "1"
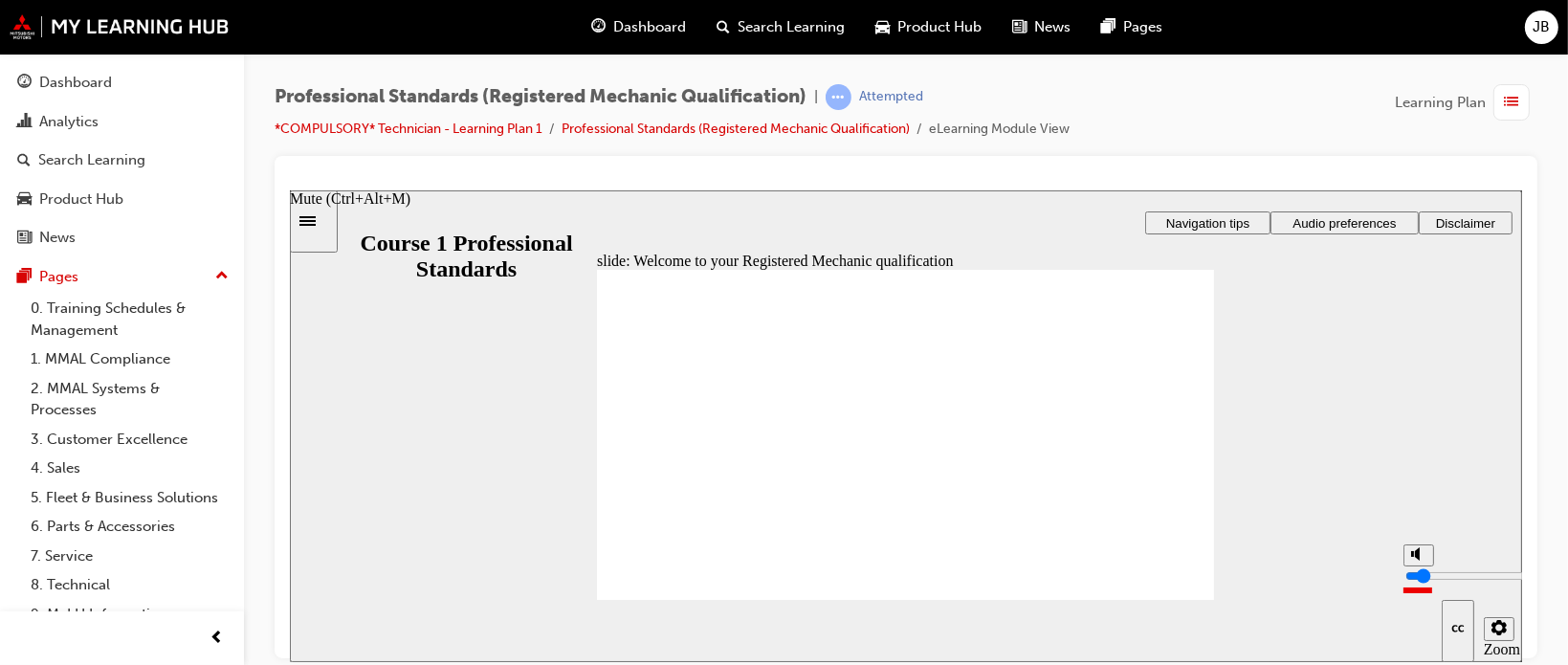
click at [1424, 583] on input "volume" at bounding box center [1466, 575] width 124 height 15
